Goal: Information Seeking & Learning: Find contact information

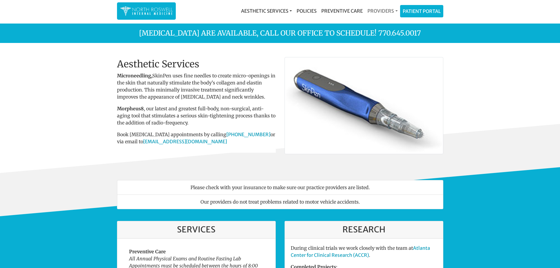
click at [384, 11] on link "Providers" at bounding box center [382, 11] width 35 height 12
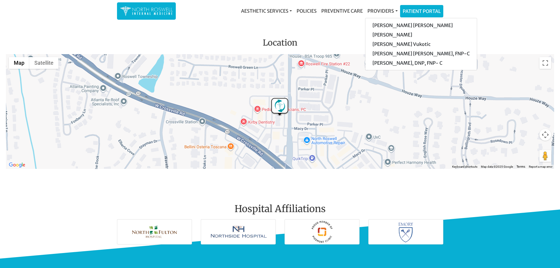
scroll to position [852, 0]
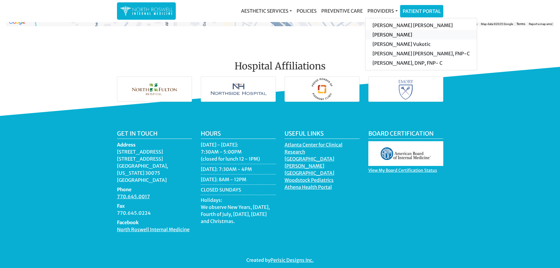
click at [393, 33] on link "[PERSON_NAME]" at bounding box center [420, 34] width 111 height 9
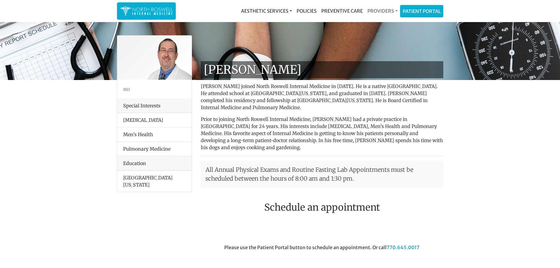
click at [393, 9] on link "Providers" at bounding box center [382, 11] width 35 height 12
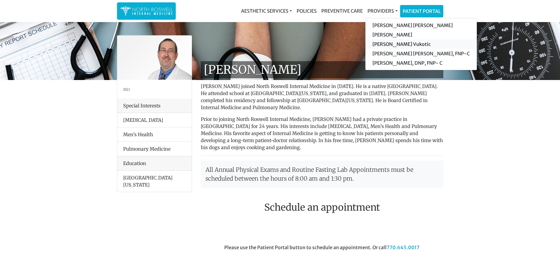
click at [394, 44] on link "[PERSON_NAME] Vukotic" at bounding box center [420, 43] width 111 height 9
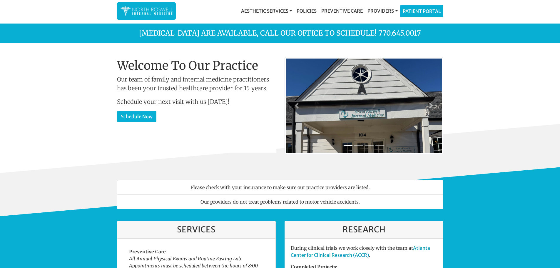
scroll to position [852, 0]
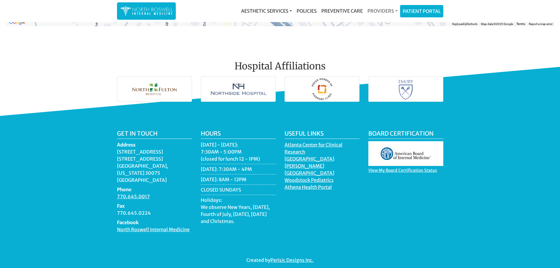
click at [375, 11] on link "Providers" at bounding box center [382, 11] width 35 height 12
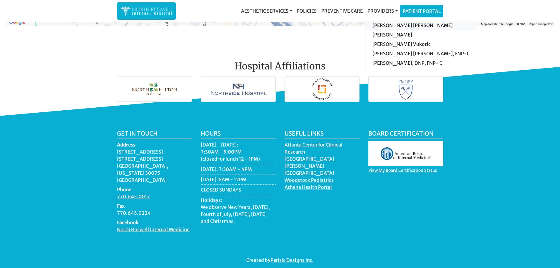
click at [388, 24] on link "[PERSON_NAME] [PERSON_NAME]" at bounding box center [420, 25] width 111 height 9
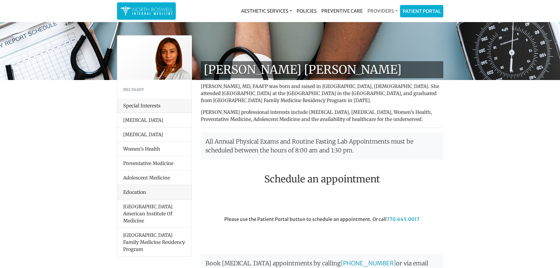
click at [385, 10] on link "Providers" at bounding box center [382, 11] width 35 height 12
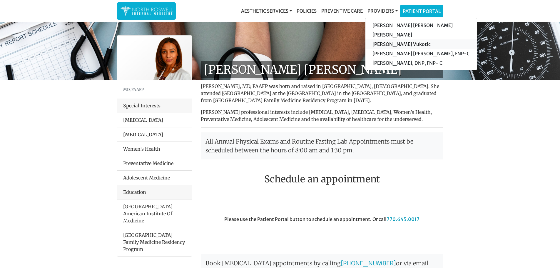
click at [386, 41] on link "[PERSON_NAME] Vukotic" at bounding box center [420, 43] width 111 height 9
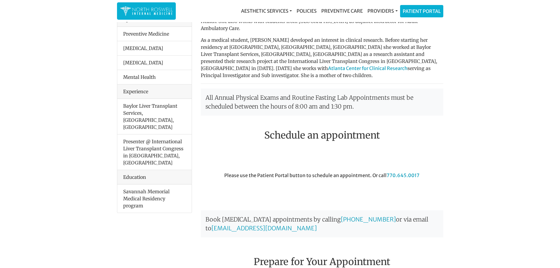
scroll to position [88, 0]
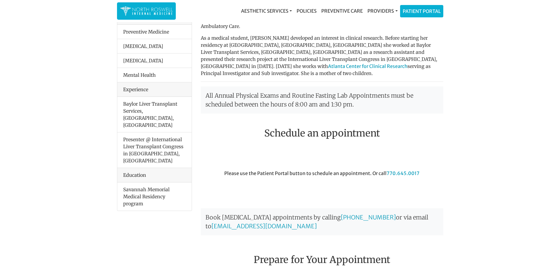
click at [330, 128] on h2 "Schedule an appointment" at bounding box center [322, 133] width 242 height 11
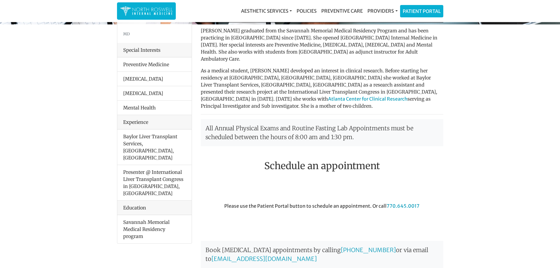
scroll to position [0, 0]
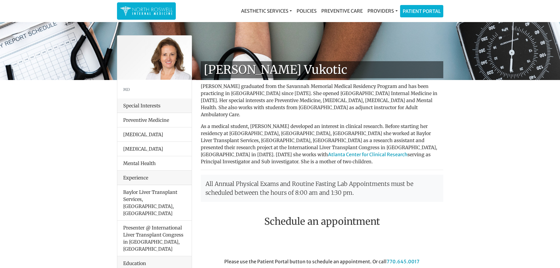
click at [134, 147] on li "[MEDICAL_DATA]" at bounding box center [154, 148] width 74 height 15
click at [133, 134] on li "[MEDICAL_DATA]" at bounding box center [154, 134] width 74 height 15
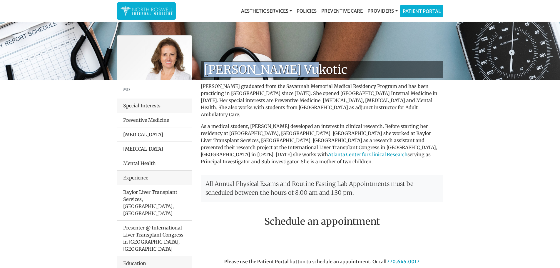
drag, startPoint x: 206, startPoint y: 69, endPoint x: 312, endPoint y: 71, distance: 106.7
click at [312, 71] on h1 "[PERSON_NAME] Vukotic" at bounding box center [322, 69] width 242 height 17
copy h1 "[PERSON_NAME] Vukotic"
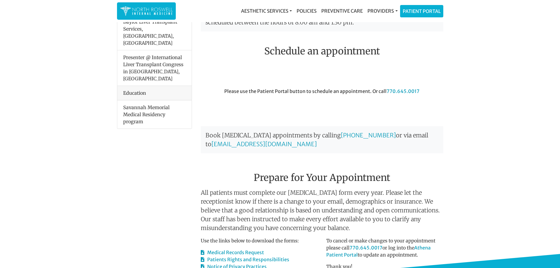
scroll to position [346, 0]
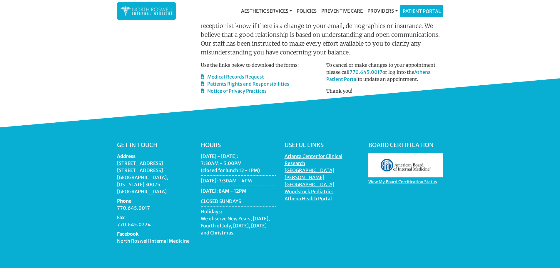
drag, startPoint x: 116, startPoint y: 148, endPoint x: 174, endPoint y: 165, distance: 60.9
click at [174, 165] on div "Get in touch Address [STREET_ADDRESS][US_STATE] Phone 770.645.0017 Fax 770.645.…" at bounding box center [155, 195] width 84 height 108
copy dd "[STREET_ADDRESS][US_STATE]"
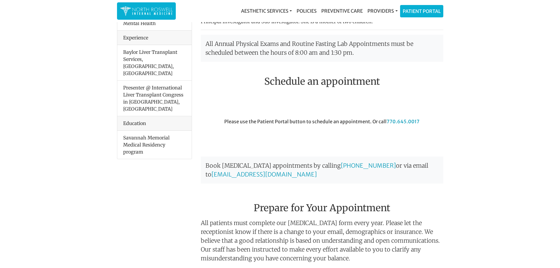
scroll to position [0, 0]
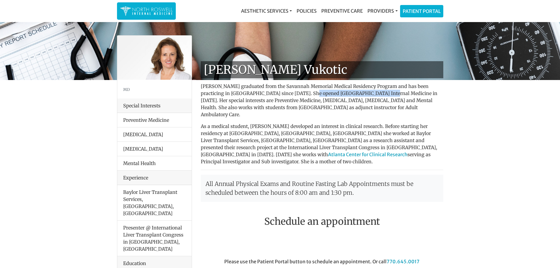
drag, startPoint x: 301, startPoint y: 93, endPoint x: 374, endPoint y: 91, distance: 72.6
click at [374, 91] on p "[PERSON_NAME] graduated from the Savannah Memorial Medical Residency Program an…" at bounding box center [322, 100] width 242 height 35
copy p "North Roswell Internal Medicine"
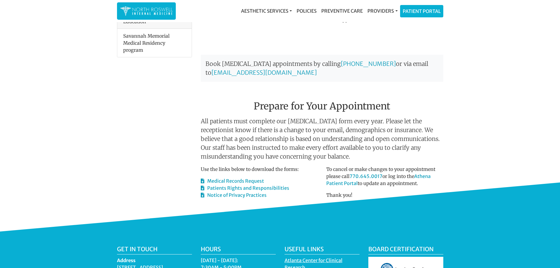
scroll to position [346, 0]
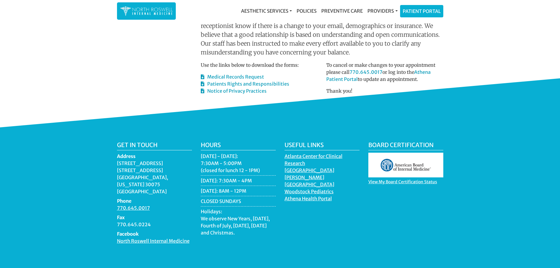
drag, startPoint x: 117, startPoint y: 147, endPoint x: 174, endPoint y: 160, distance: 58.6
click at [174, 160] on dd "[STREET_ADDRESS][US_STATE]" at bounding box center [154, 177] width 75 height 35
copy dd "[STREET_ADDRESS][US_STATE]"
